Goal: Book appointment/travel/reservation

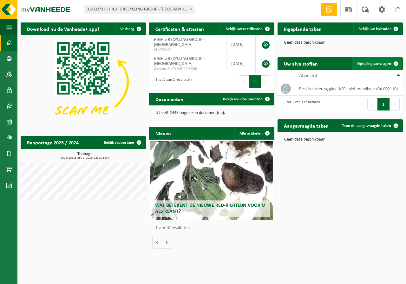
click at [364, 64] on span "Ophaling aanvragen" at bounding box center [374, 64] width 34 height 4
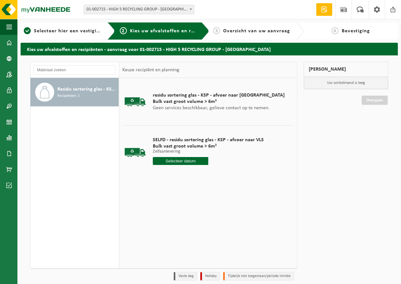
click at [175, 160] on input "text" at bounding box center [180, 161] width 55 height 8
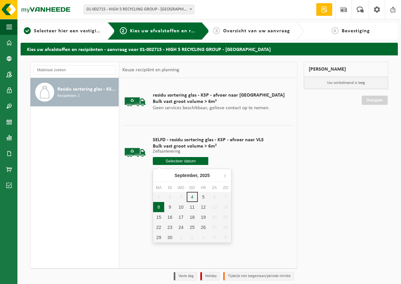
click at [160, 207] on div "8" at bounding box center [158, 207] width 11 height 10
type input "Van 2025-09-08"
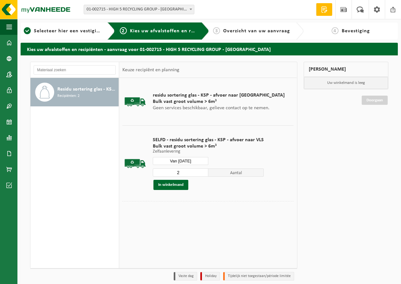
type input "2"
click at [203, 171] on input "2" at bounding box center [180, 173] width 55 height 8
click at [182, 159] on input "Van 2025-09-08" at bounding box center [180, 161] width 55 height 8
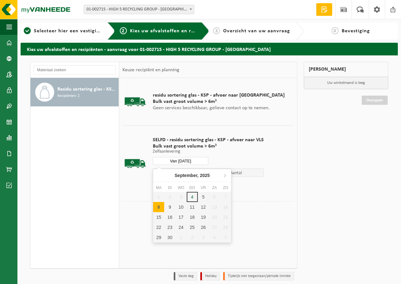
click at [242, 152] on p "Zelfaanlevering" at bounding box center [208, 152] width 111 height 4
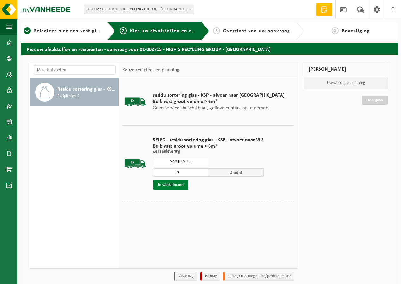
click at [174, 185] on button "In winkelmand" at bounding box center [170, 185] width 35 height 10
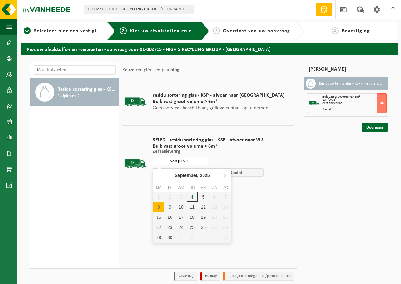
click at [185, 162] on input "Van 2025-09-08" at bounding box center [180, 161] width 55 height 8
click at [170, 206] on div "9" at bounding box center [169, 207] width 11 height 10
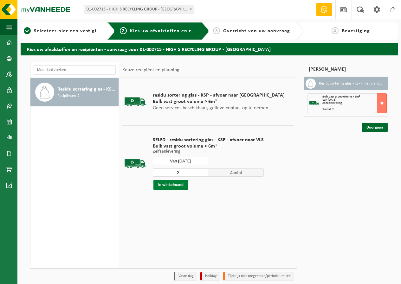
click at [176, 186] on button "In winkelmand" at bounding box center [170, 185] width 35 height 10
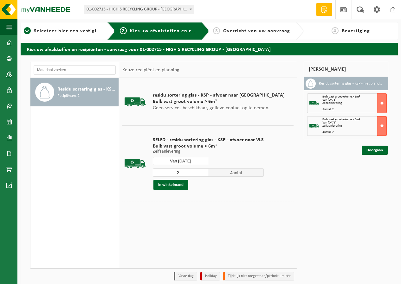
click at [188, 161] on input "Van 2025-09-09" at bounding box center [180, 161] width 55 height 8
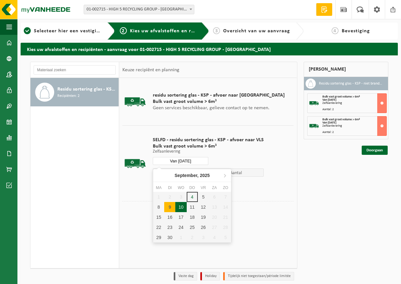
click at [181, 205] on div "10" at bounding box center [180, 207] width 11 height 10
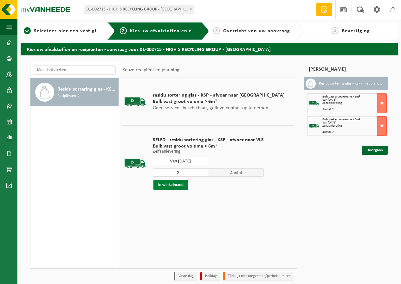
click at [178, 187] on button "In winkelmand" at bounding box center [170, 185] width 35 height 10
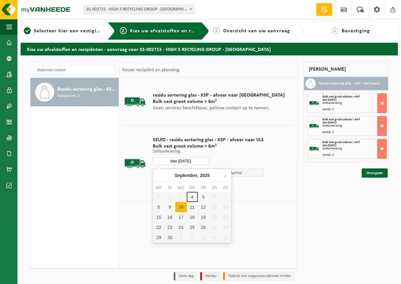
click at [183, 160] on input "Van 2025-09-10" at bounding box center [180, 161] width 55 height 8
click at [192, 205] on div "11" at bounding box center [192, 207] width 11 height 10
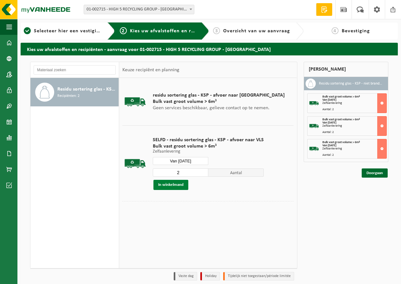
click at [181, 182] on button "In winkelmand" at bounding box center [170, 185] width 35 height 10
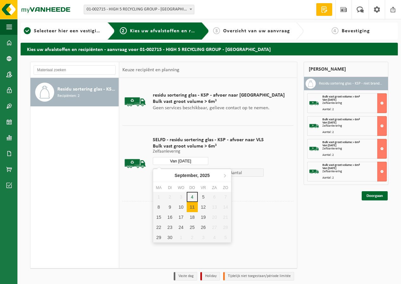
click at [185, 162] on input "Van 2025-09-11" at bounding box center [180, 161] width 55 height 8
click at [203, 207] on div "12" at bounding box center [203, 207] width 11 height 10
type input "Van 2025-09-12"
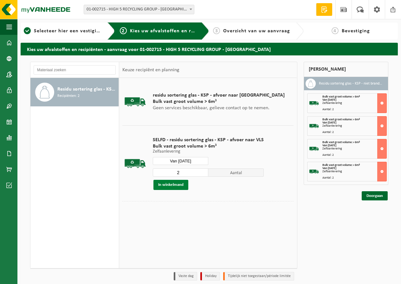
click at [174, 185] on button "In winkelmand" at bounding box center [170, 185] width 35 height 10
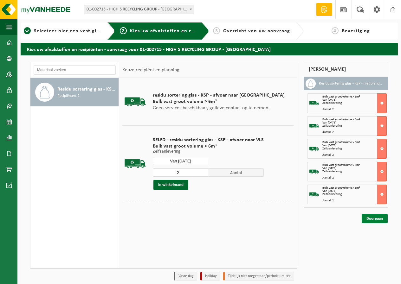
click at [373, 220] on link "Doorgaan" at bounding box center [375, 218] width 26 height 9
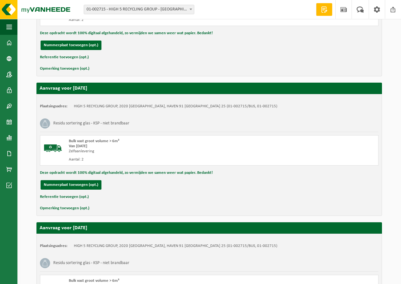
scroll to position [579, 0]
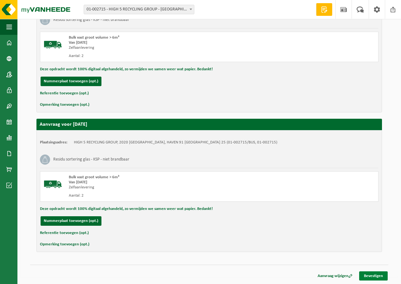
click at [375, 275] on link "Bevestigen" at bounding box center [373, 276] width 29 height 9
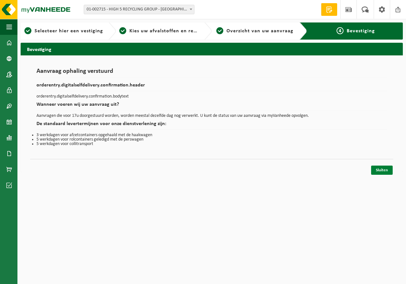
click at [383, 168] on link "Sluiten" at bounding box center [382, 170] width 22 height 9
